Goal: Information Seeking & Learning: Stay updated

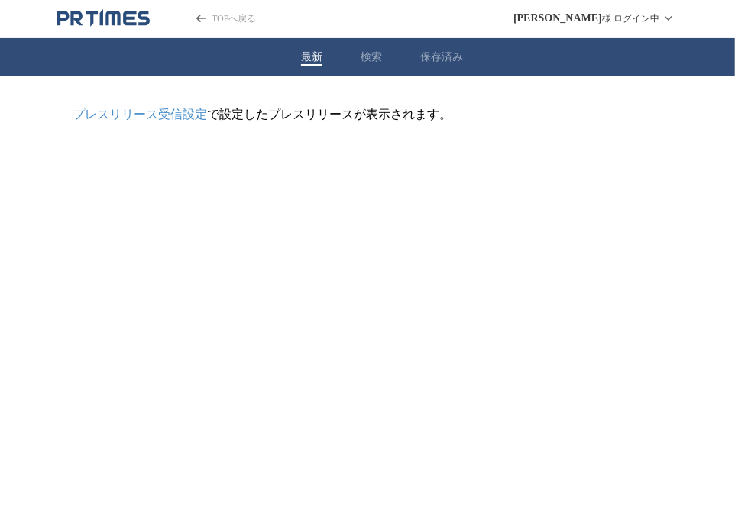
click at [308, 50] on button "最新" at bounding box center [311, 57] width 21 height 14
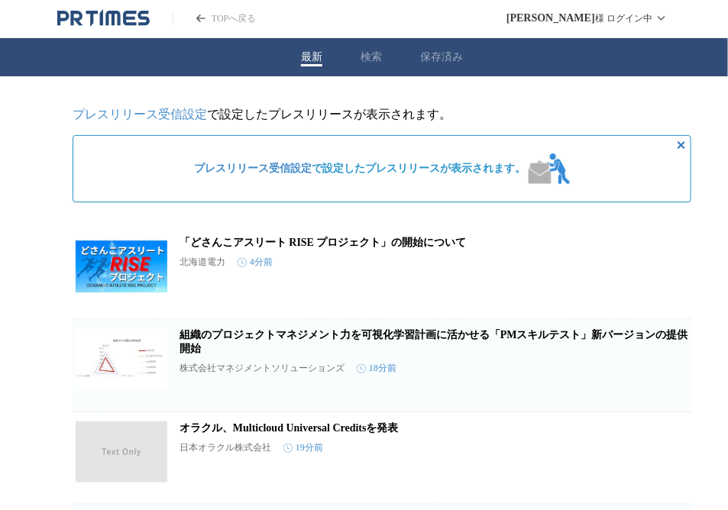
click at [363, 58] on button "検索" at bounding box center [371, 57] width 21 height 14
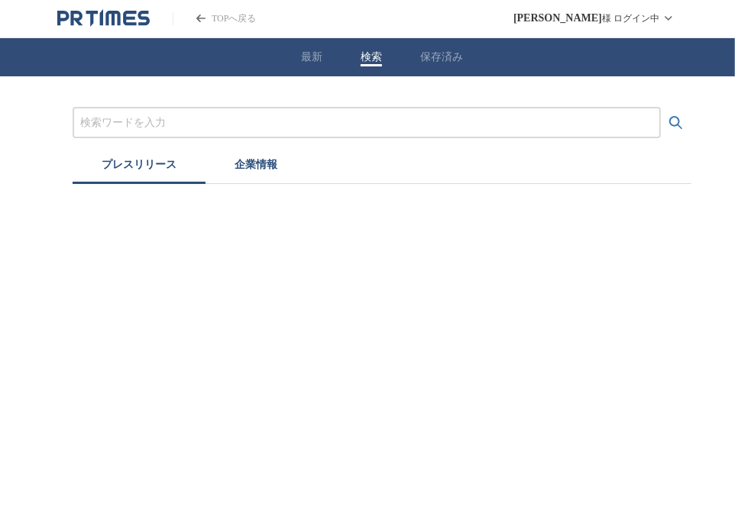
click at [220, 121] on input "プレスリリースおよび企業を検索する" at bounding box center [366, 123] width 573 height 17
type input "物流"
click at [665, 125] on button "検索する" at bounding box center [676, 123] width 31 height 31
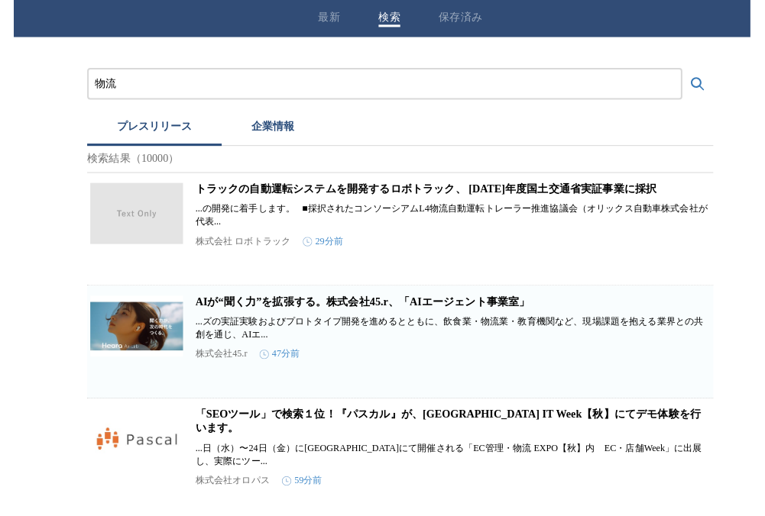
scroll to position [87, 0]
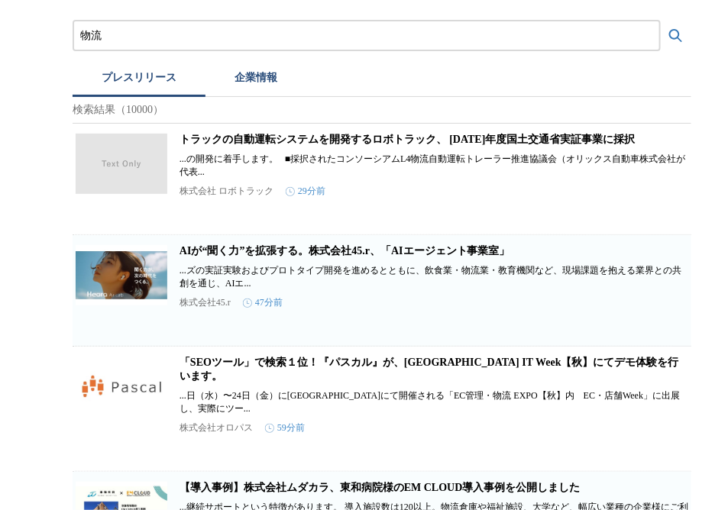
click at [344, 142] on link "トラックの自動運転システムを開発するロボトラック、 [DATE]年度国土交通省実証事業に採択" at bounding box center [408, 139] width 456 height 11
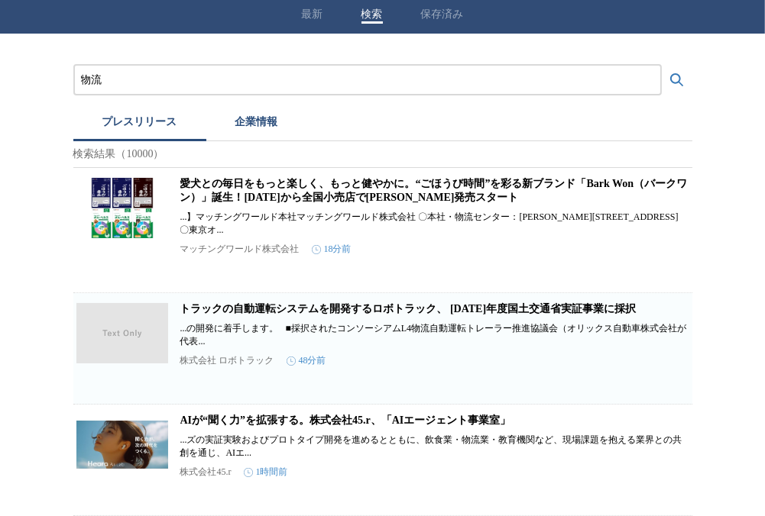
scroll to position [0, 0]
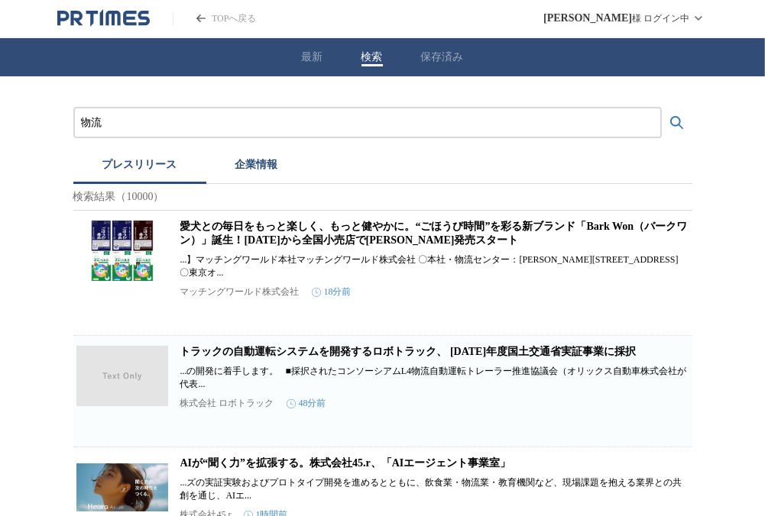
click at [318, 62] on button "最新" at bounding box center [312, 57] width 21 height 14
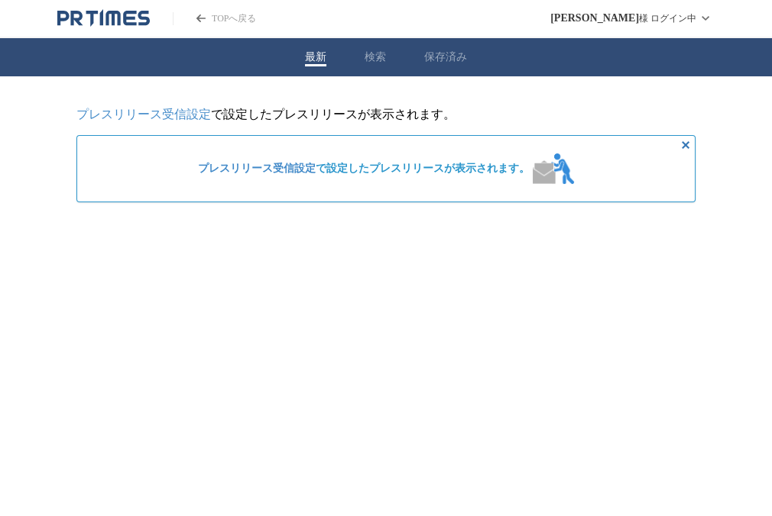
click at [377, 58] on button "検索" at bounding box center [374, 57] width 21 height 14
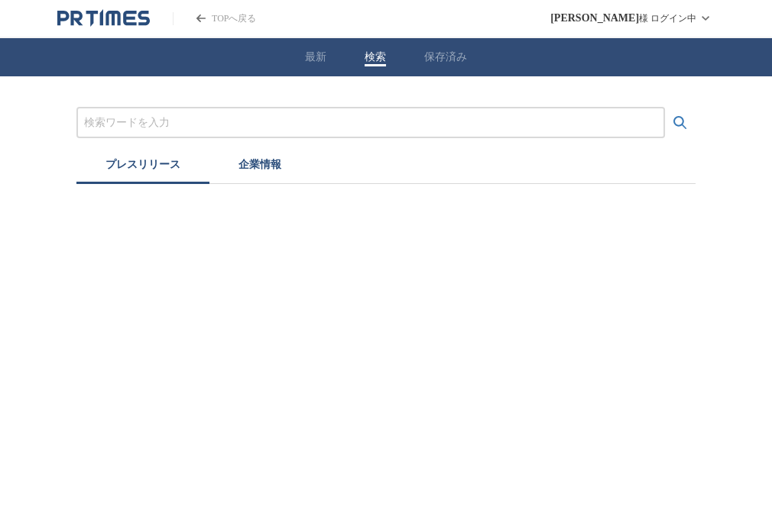
click at [184, 118] on input "プレスリリースおよび企業を検索する" at bounding box center [370, 123] width 573 height 17
type input "物流"
click at [685, 121] on icon "検索する" at bounding box center [680, 123] width 18 height 18
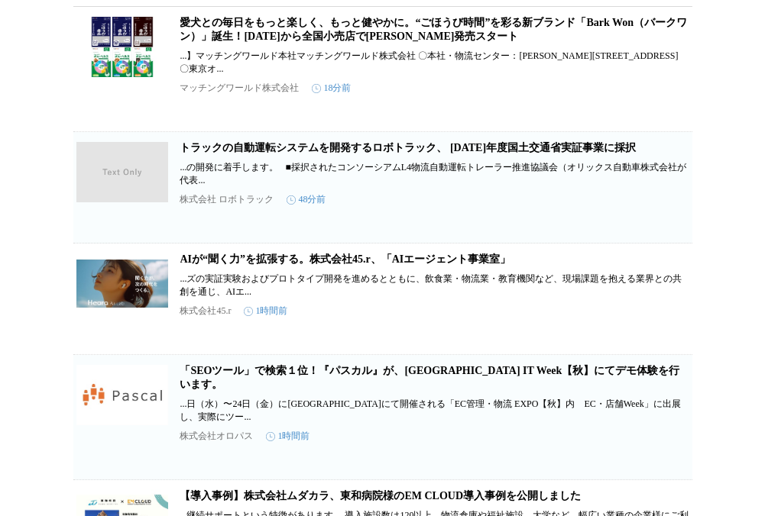
scroll to position [218, 0]
